Goal: Transaction & Acquisition: Purchase product/service

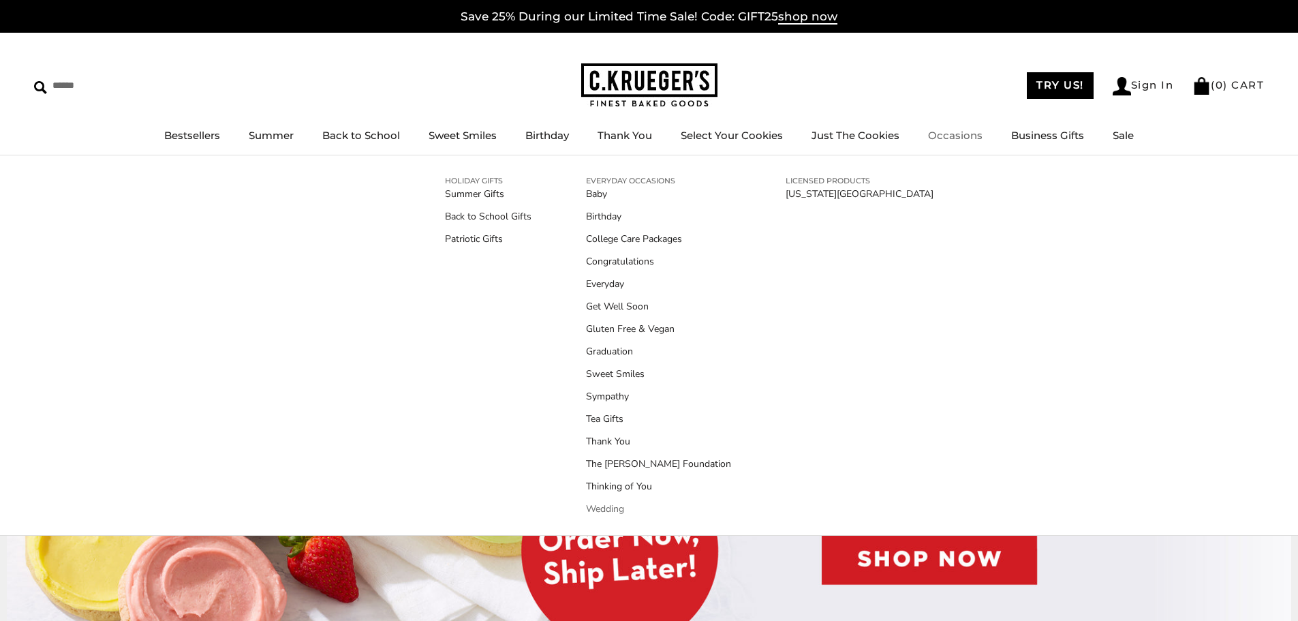
click at [600, 508] on link "Wedding" at bounding box center [658, 508] width 145 height 14
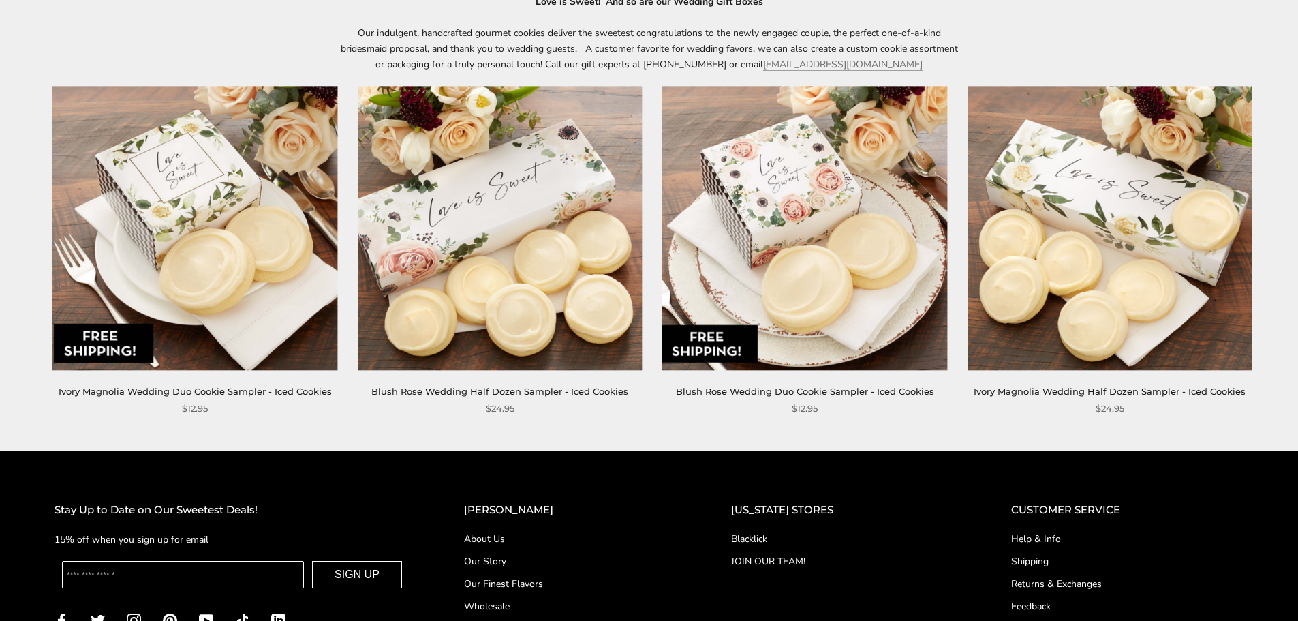
scroll to position [204, 0]
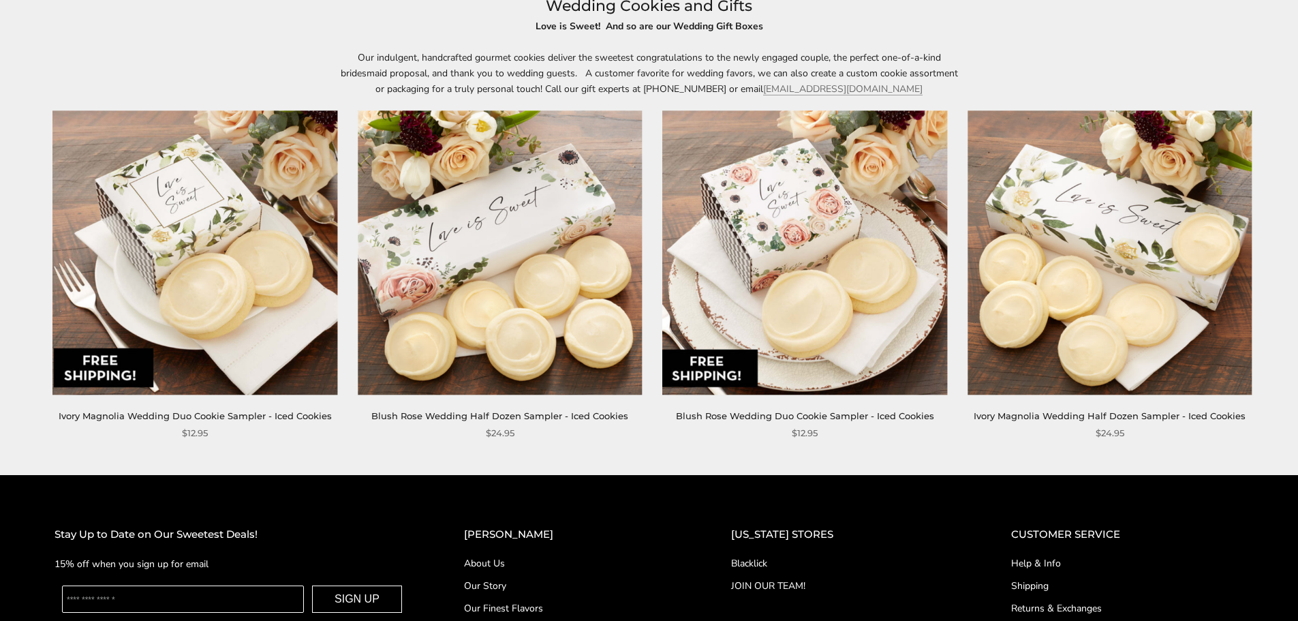
click at [510, 301] on img at bounding box center [500, 252] width 284 height 284
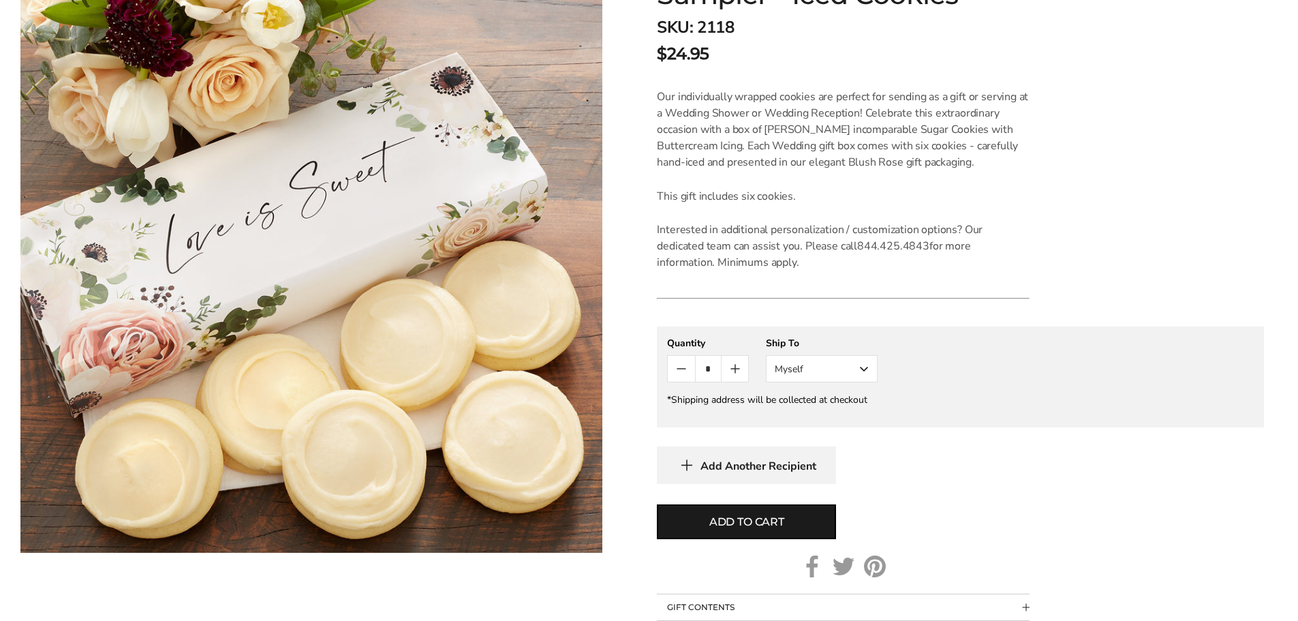
scroll to position [273, 0]
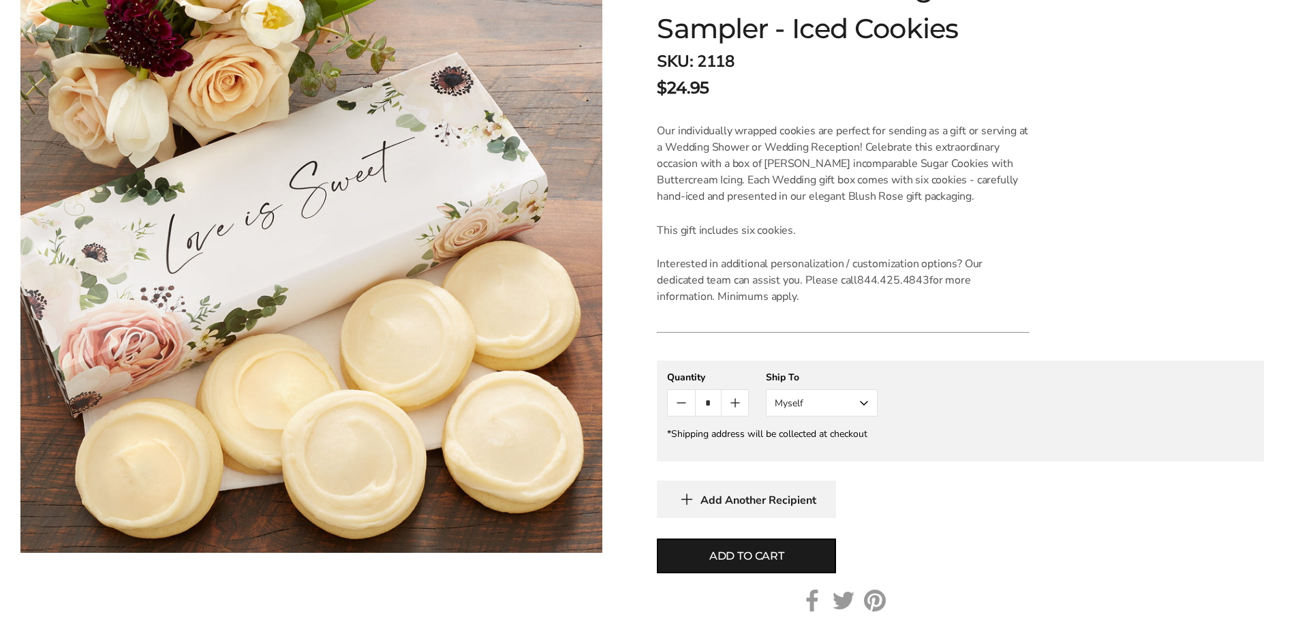
click at [739, 401] on icon "Count plus" at bounding box center [735, 403] width 16 height 16
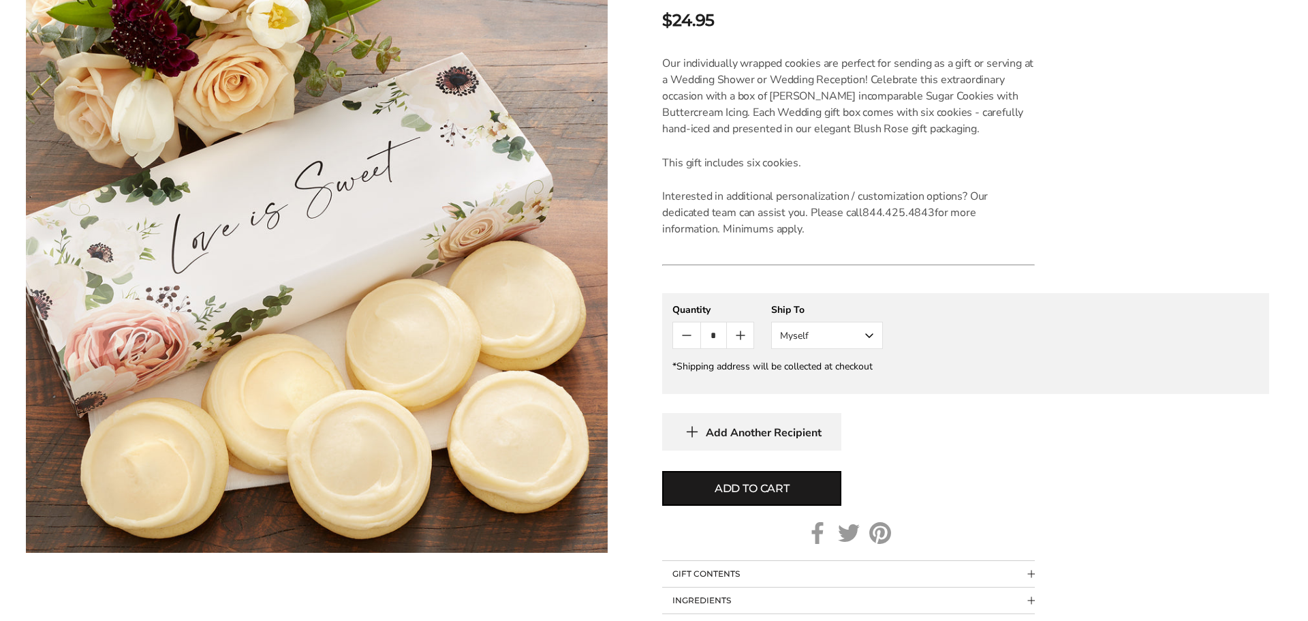
scroll to position [341, 0]
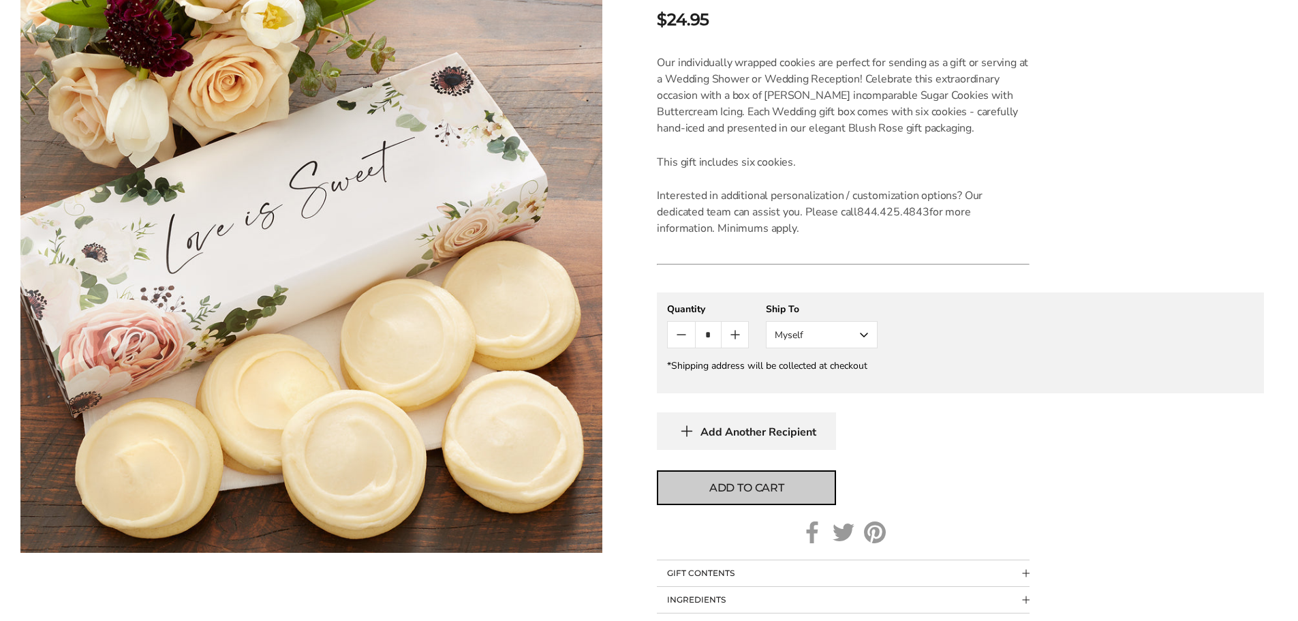
click at [776, 483] on span "Add to cart" at bounding box center [746, 488] width 75 height 16
type input "*"
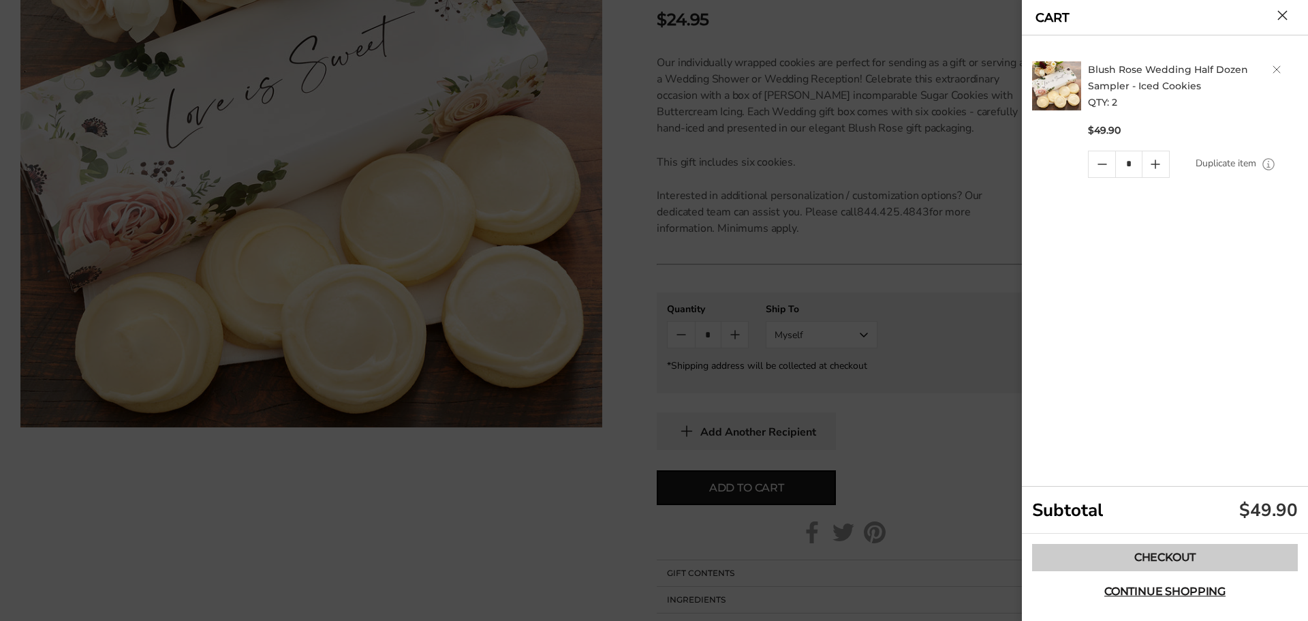
click at [1183, 555] on link "Checkout" at bounding box center [1165, 557] width 266 height 27
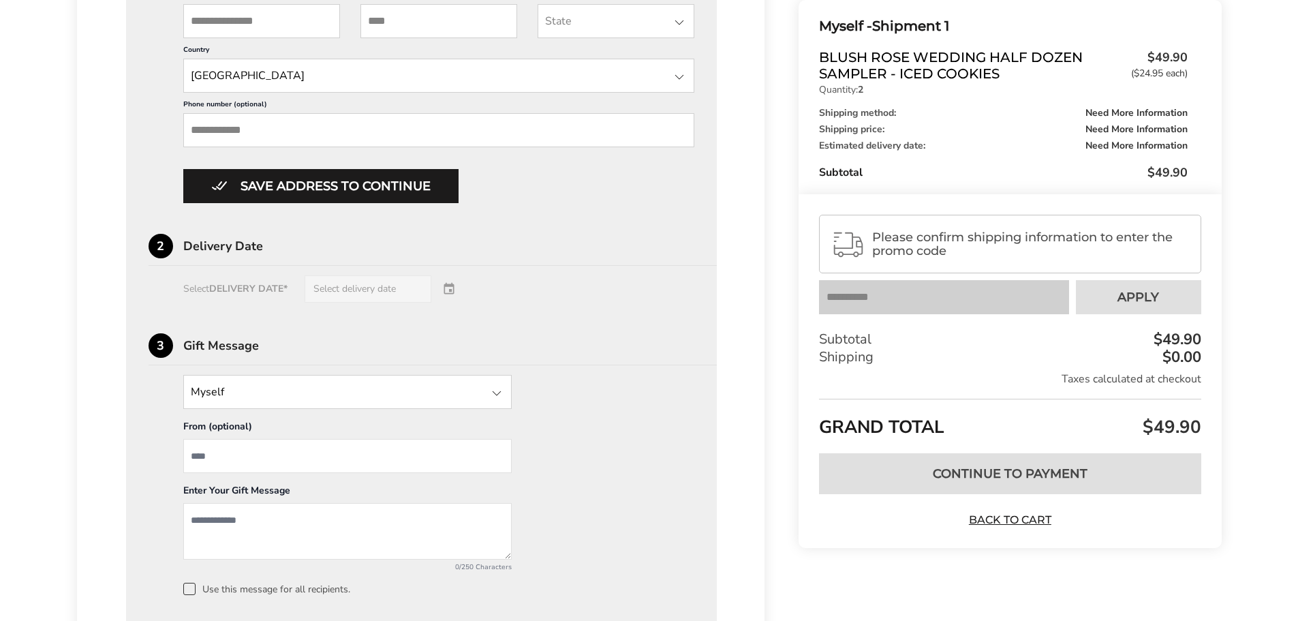
scroll to position [750, 0]
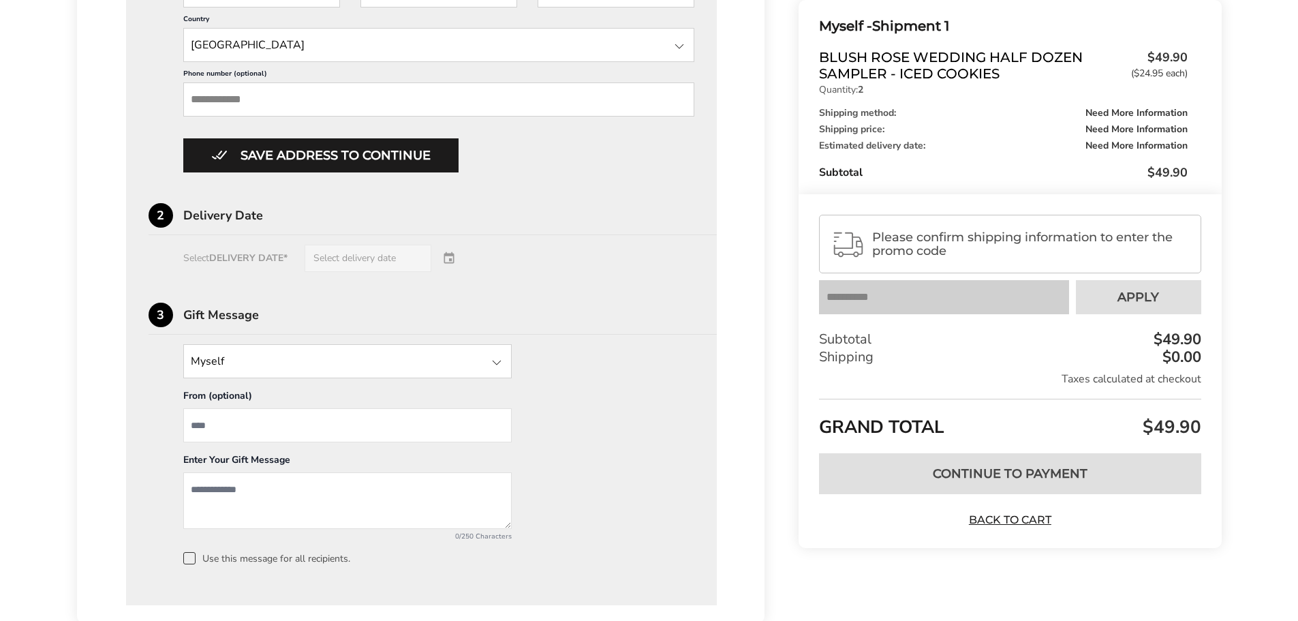
click at [451, 256] on div "Select DELIVERY DATE* Select delivery date" at bounding box center [422, 258] width 546 height 27
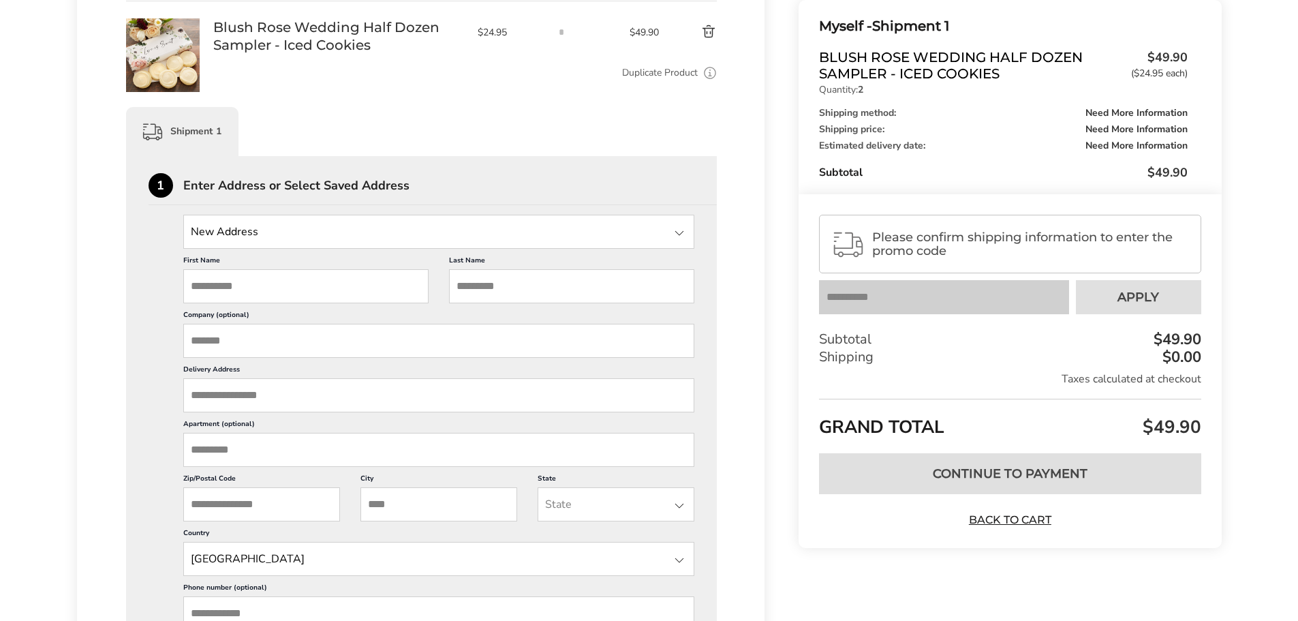
scroll to position [204, 0]
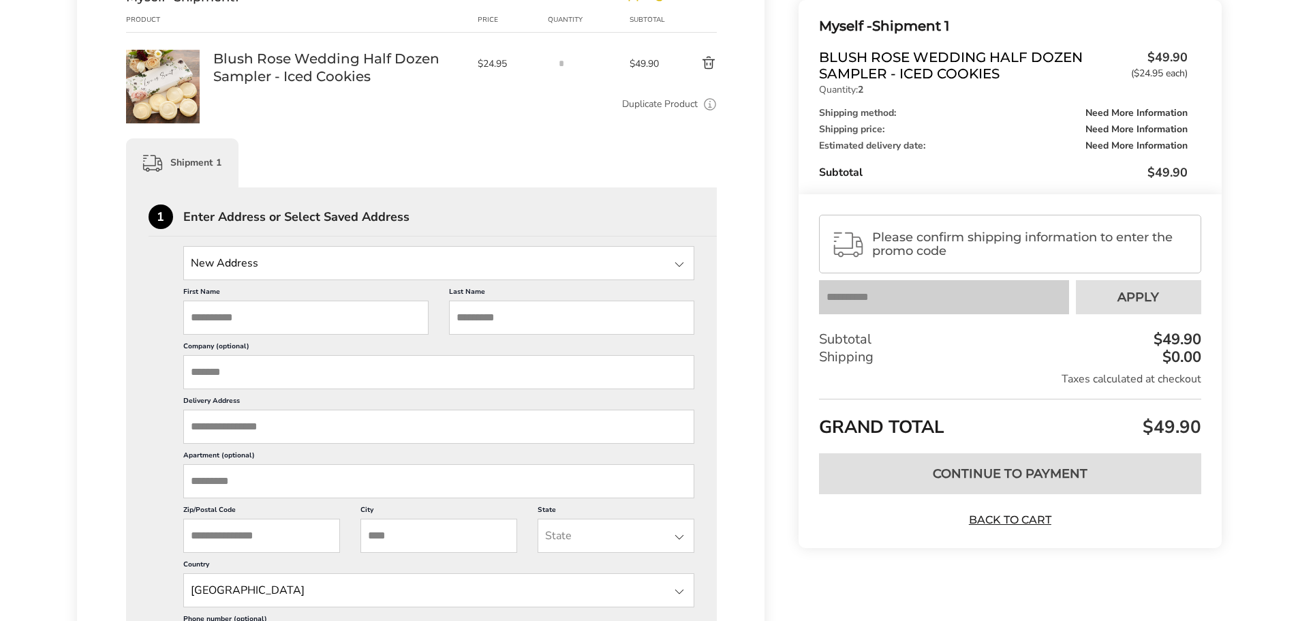
click at [287, 318] on input "First Name" at bounding box center [305, 317] width 245 height 34
type input "****"
click at [564, 318] on input "Last Name" at bounding box center [571, 317] width 245 height 34
type input "*********"
click at [293, 436] on input "Delivery Address" at bounding box center [439, 427] width 512 height 34
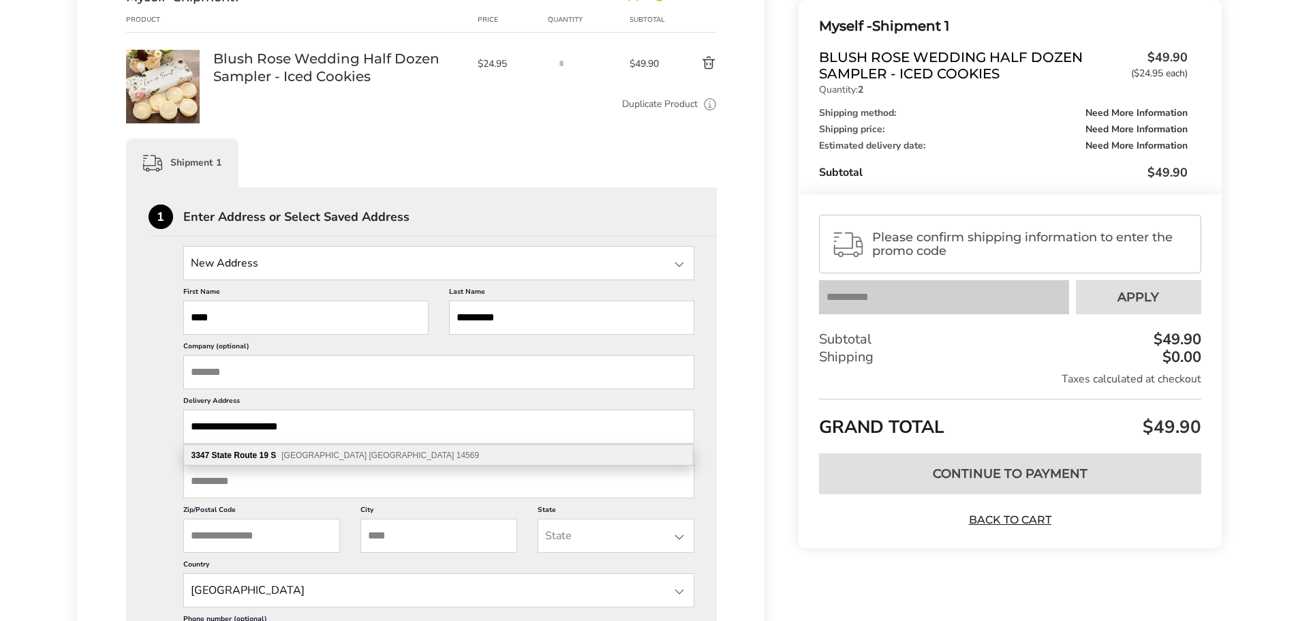
click at [319, 455] on span "Warsaw NY 14569" at bounding box center [380, 455] width 198 height 10
type input "**********"
type input "******"
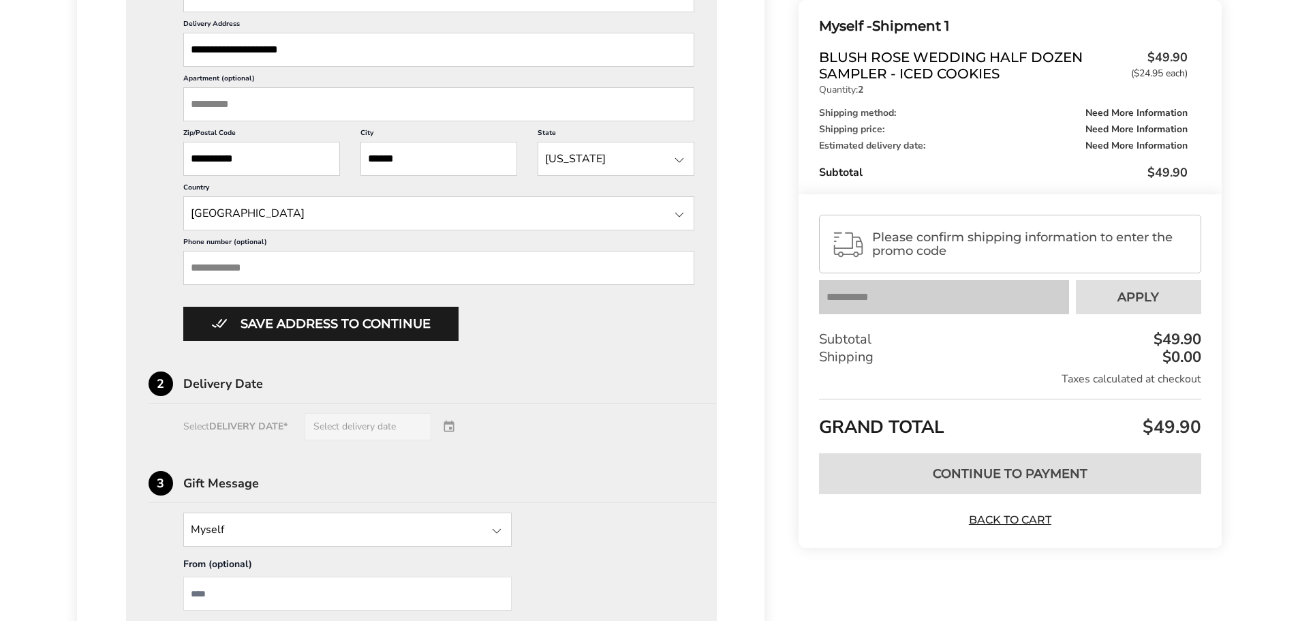
scroll to position [613, 0]
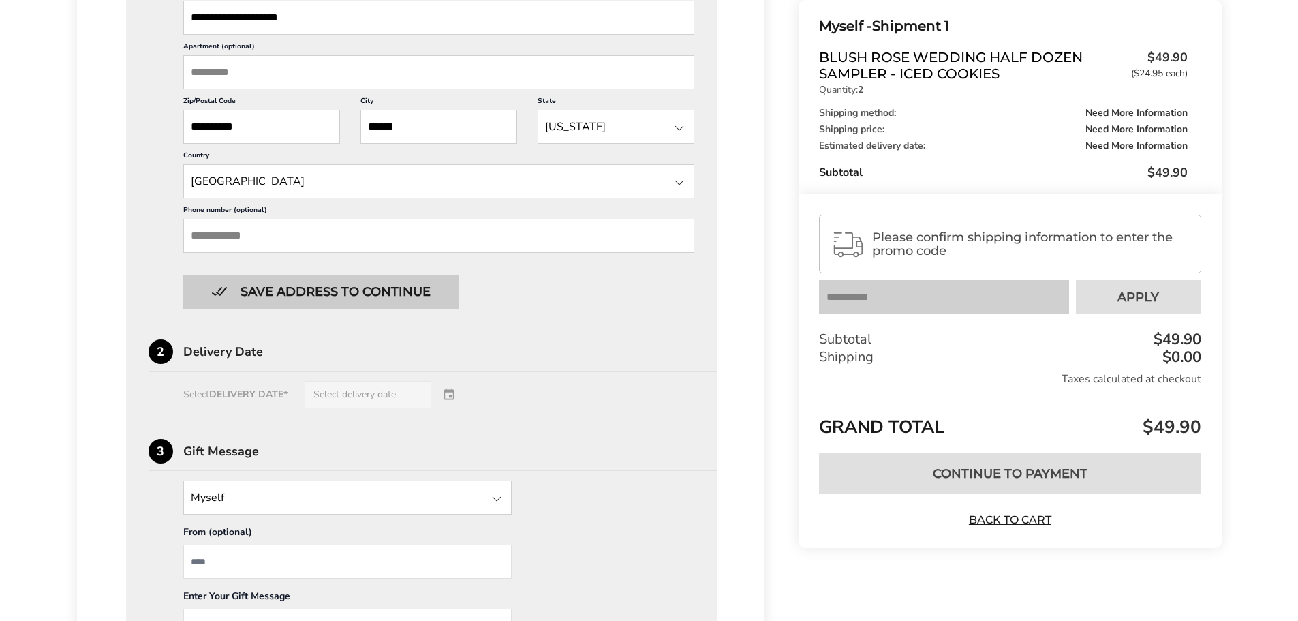
click at [354, 289] on button "Save address to continue" at bounding box center [320, 292] width 275 height 34
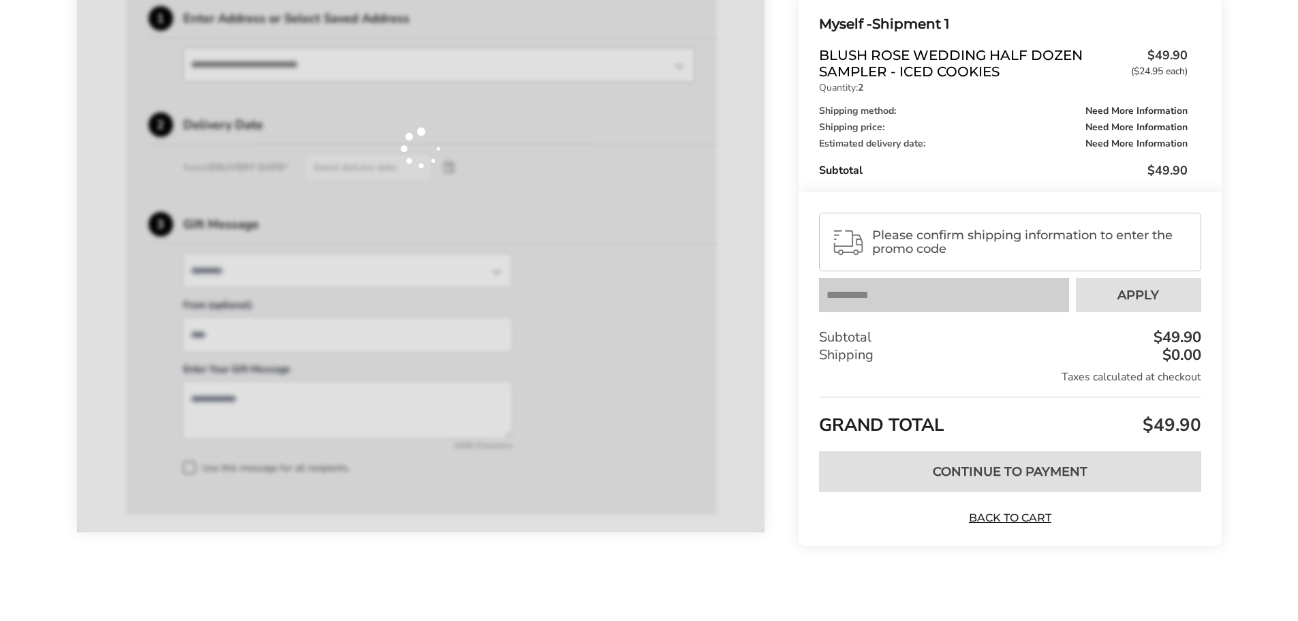
scroll to position [403, 0]
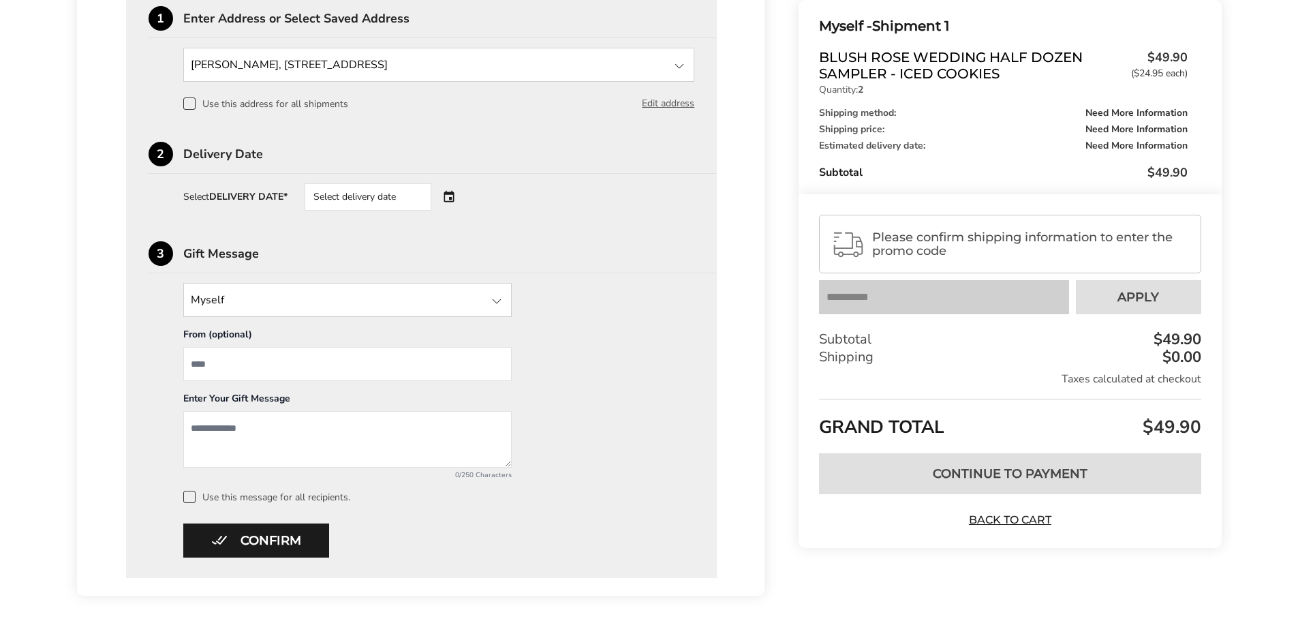
click at [451, 196] on div "Select delivery date" at bounding box center [387, 196] width 165 height 27
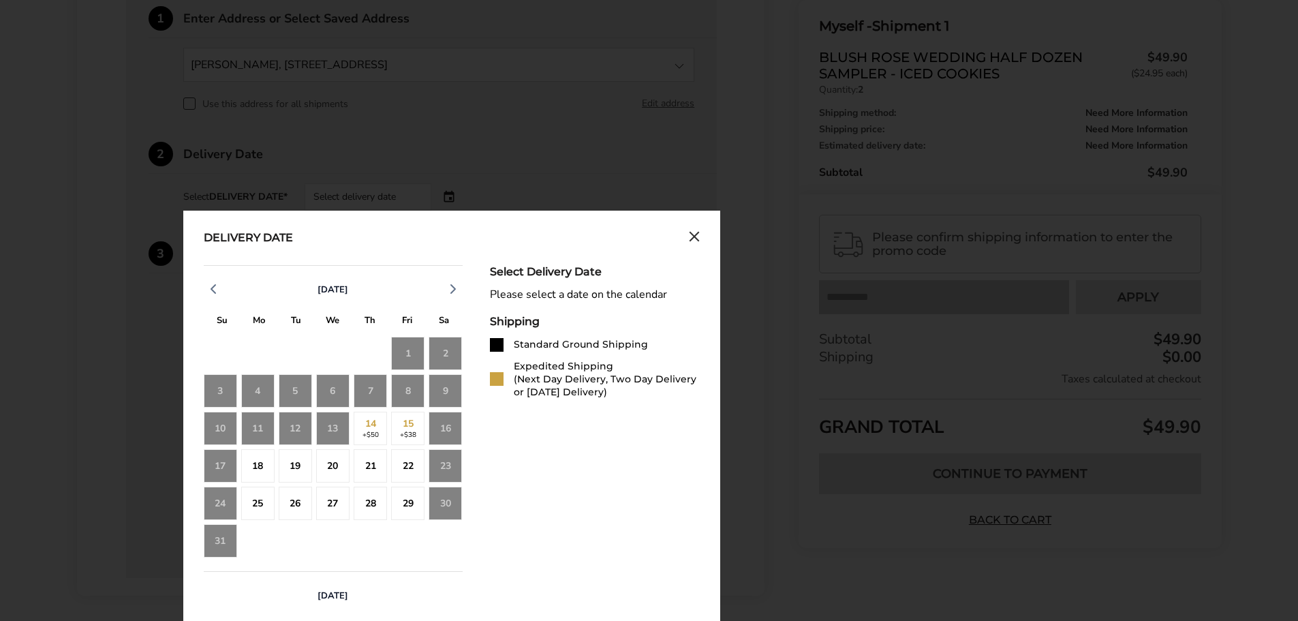
click at [698, 235] on icon "Close calendar" at bounding box center [694, 237] width 11 height 12
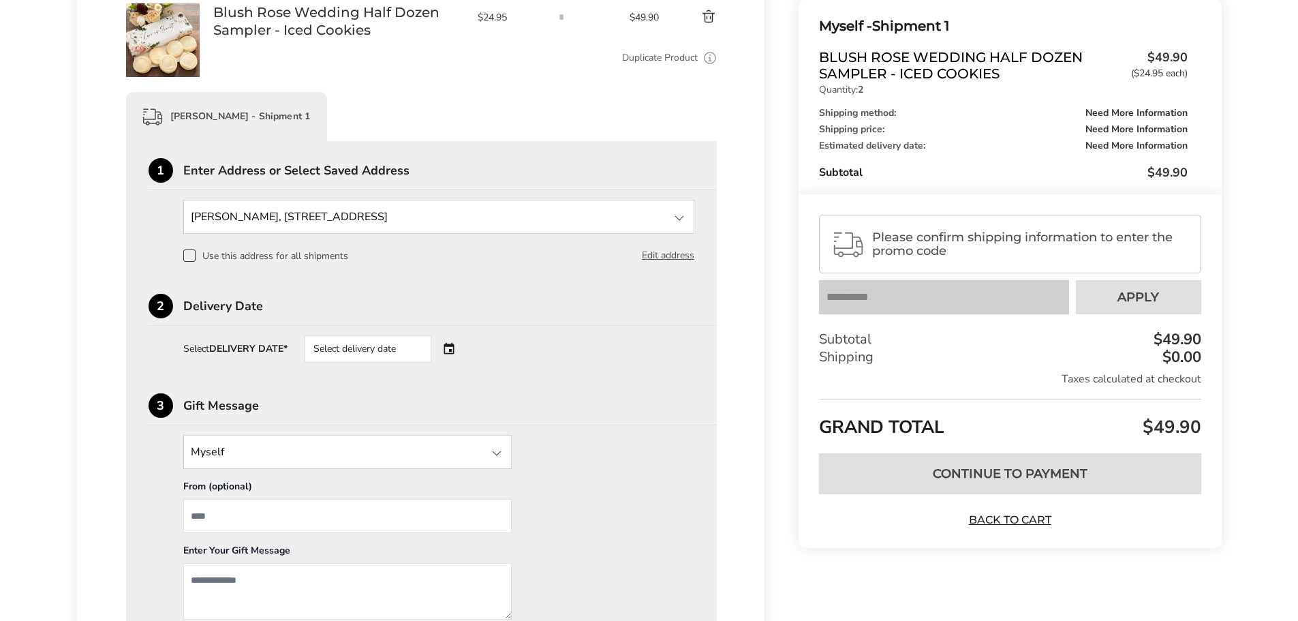
scroll to position [0, 0]
